Goal: Information Seeking & Learning: Learn about a topic

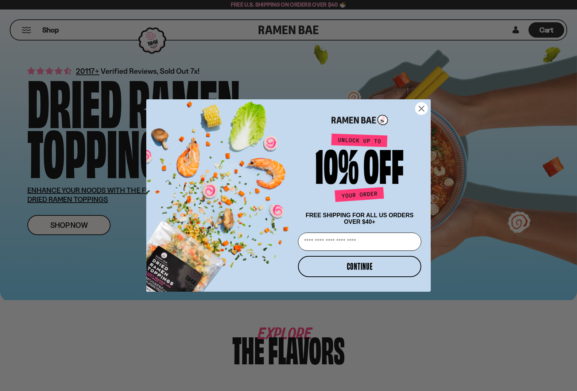
click at [424, 107] on circle "Close dialog" at bounding box center [422, 109] width 12 height 12
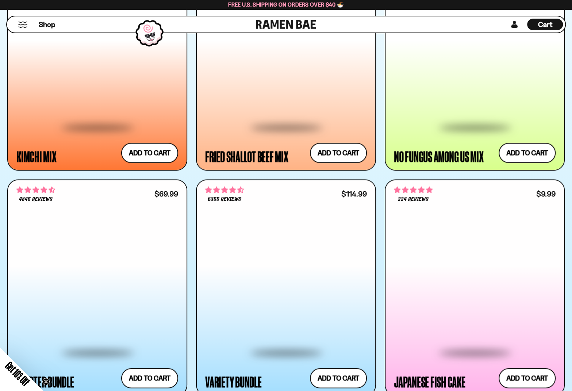
scroll to position [693, 0]
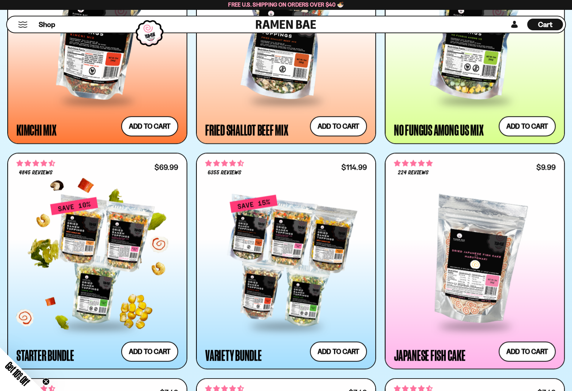
click at [120, 219] on div at bounding box center [97, 260] width 162 height 128
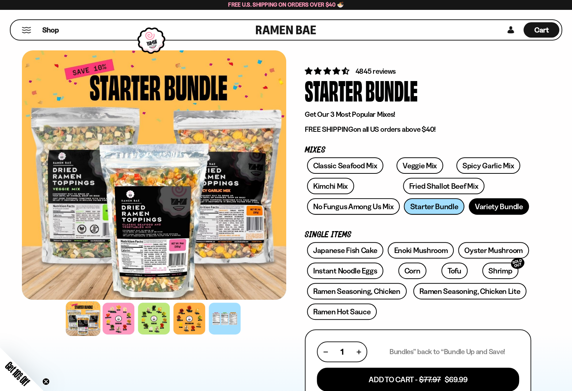
click at [490, 210] on link "Variety Bundle" at bounding box center [499, 206] width 61 height 16
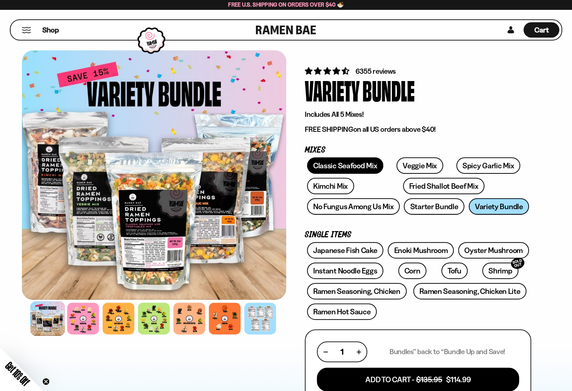
click at [348, 162] on link "Classic Seafood Mix" at bounding box center [345, 165] width 76 height 16
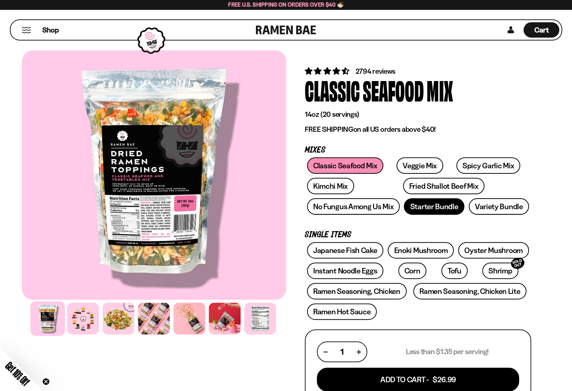
click at [417, 210] on link "Starter Bundle" at bounding box center [434, 206] width 61 height 16
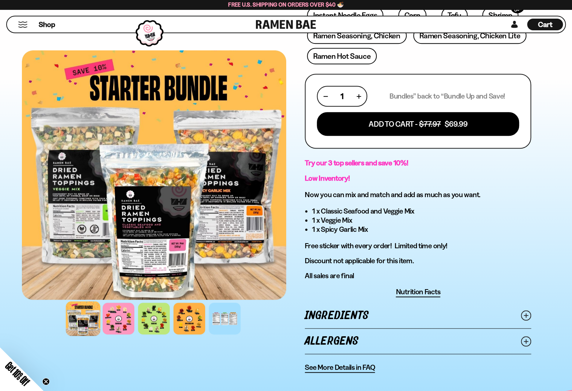
scroll to position [401, 0]
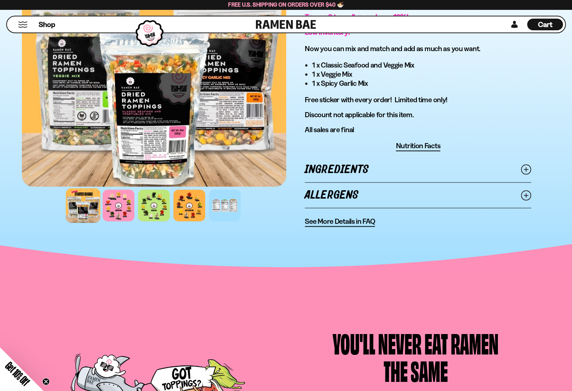
click at [425, 146] on span "Nutrition Facts" at bounding box center [418, 145] width 45 height 9
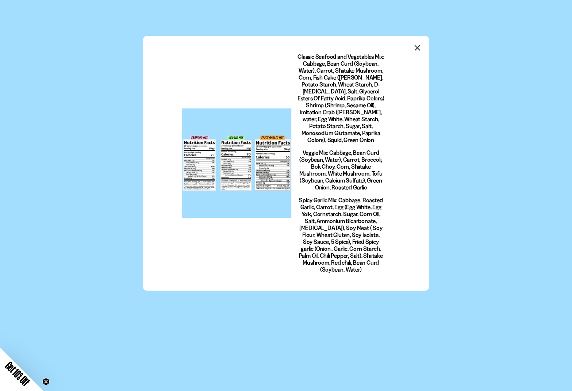
scroll to position [0, 0]
click at [201, 161] on div at bounding box center [236, 162] width 109 height 109
click at [248, 154] on div at bounding box center [236, 162] width 109 height 109
click at [420, 48] on icon "Close modal" at bounding box center [417, 47] width 11 height 11
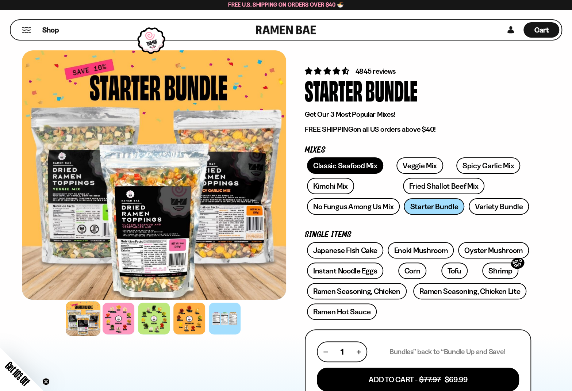
click at [347, 172] on link "Classic Seafood Mix" at bounding box center [345, 165] width 76 height 16
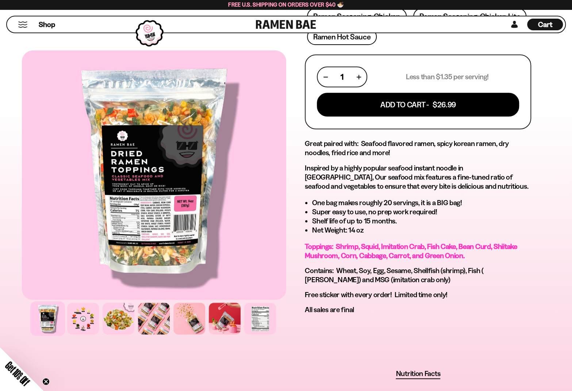
scroll to position [328, 0]
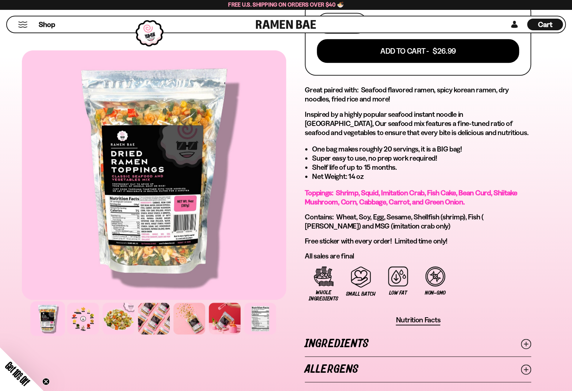
click at [414, 320] on span "Nutrition Facts" at bounding box center [418, 319] width 45 height 9
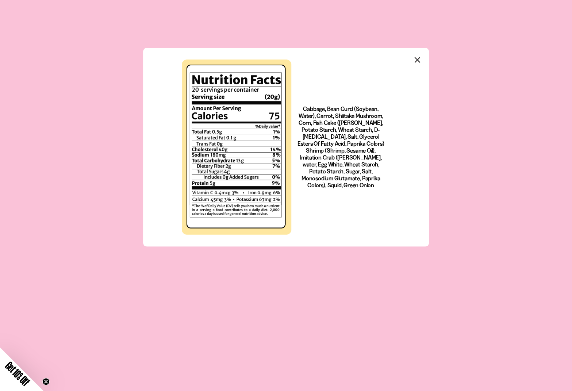
scroll to position [0, 0]
click at [421, 59] on icon "Close modal" at bounding box center [417, 59] width 11 height 11
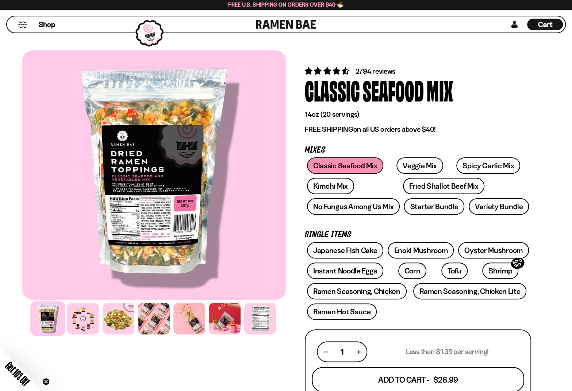
scroll to position [328, 0]
